Goal: Task Accomplishment & Management: Use online tool/utility

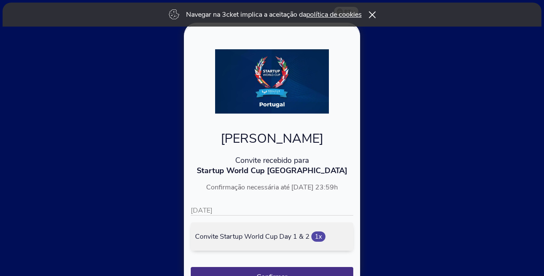
click at [374, 14] on icon at bounding box center [371, 14] width 7 height 7
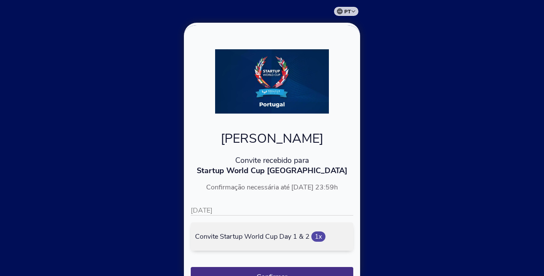
click at [511, 121] on div at bounding box center [272, 138] width 544 height 276
click at [414, 213] on div at bounding box center [272, 138] width 544 height 276
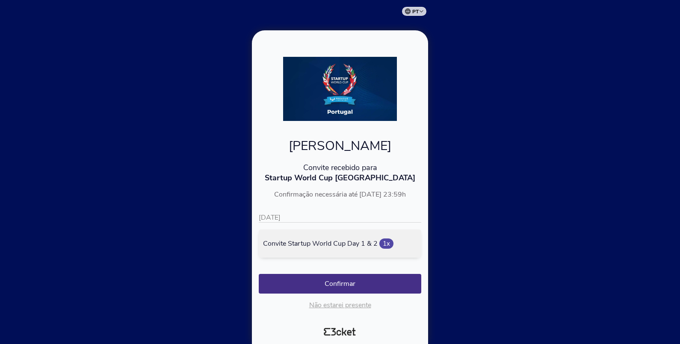
click at [314, 216] on p "10/09/2025" at bounding box center [340, 218] width 163 height 10
click at [329, 275] on button "Confirmar" at bounding box center [340, 284] width 163 height 20
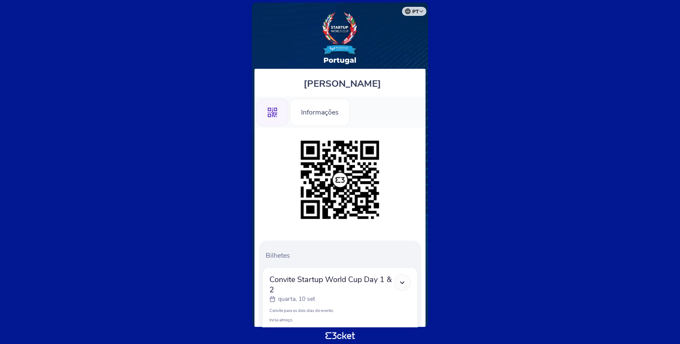
click at [404, 282] on icon at bounding box center [402, 282] width 7 height 7
click at [622, 169] on body "pt Português ([GEOGRAPHIC_DATA]) English Español Catalan [DEMOGRAPHIC_DATA] [PE…" at bounding box center [339, 172] width 673 height 338
click at [321, 112] on div "Informações" at bounding box center [320, 112] width 60 height 27
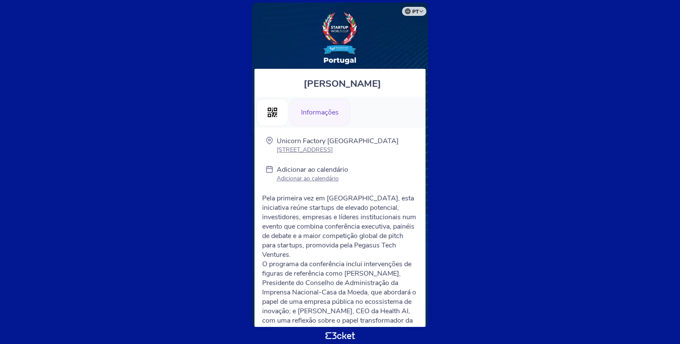
click at [315, 180] on p "Adicionar ao calendário" at bounding box center [312, 179] width 71 height 8
click at [555, 146] on body "pt Português (Portugal) English Español Catalan Français Cláudio Bessa Gomes .s…" at bounding box center [339, 172] width 673 height 338
click at [275, 118] on div ".st0{fill-rule:evenodd;clip-rule:evenodd;}" at bounding box center [273, 112] width 32 height 27
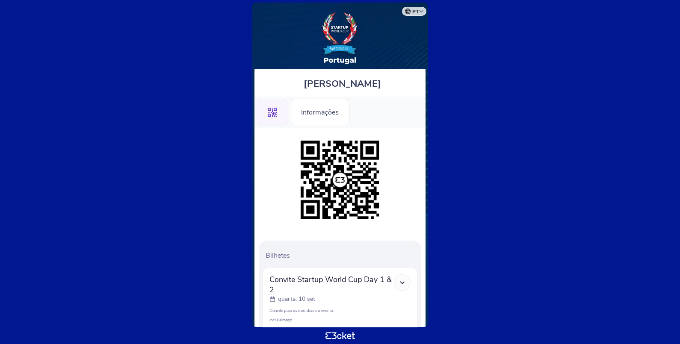
click at [401, 283] on icon at bounding box center [402, 282] width 7 height 7
click at [454, 278] on body "pt Português ([GEOGRAPHIC_DATA]) English Español Catalan [DEMOGRAPHIC_DATA] [PE…" at bounding box center [339, 172] width 673 height 338
